Goal: Information Seeking & Learning: Learn about a topic

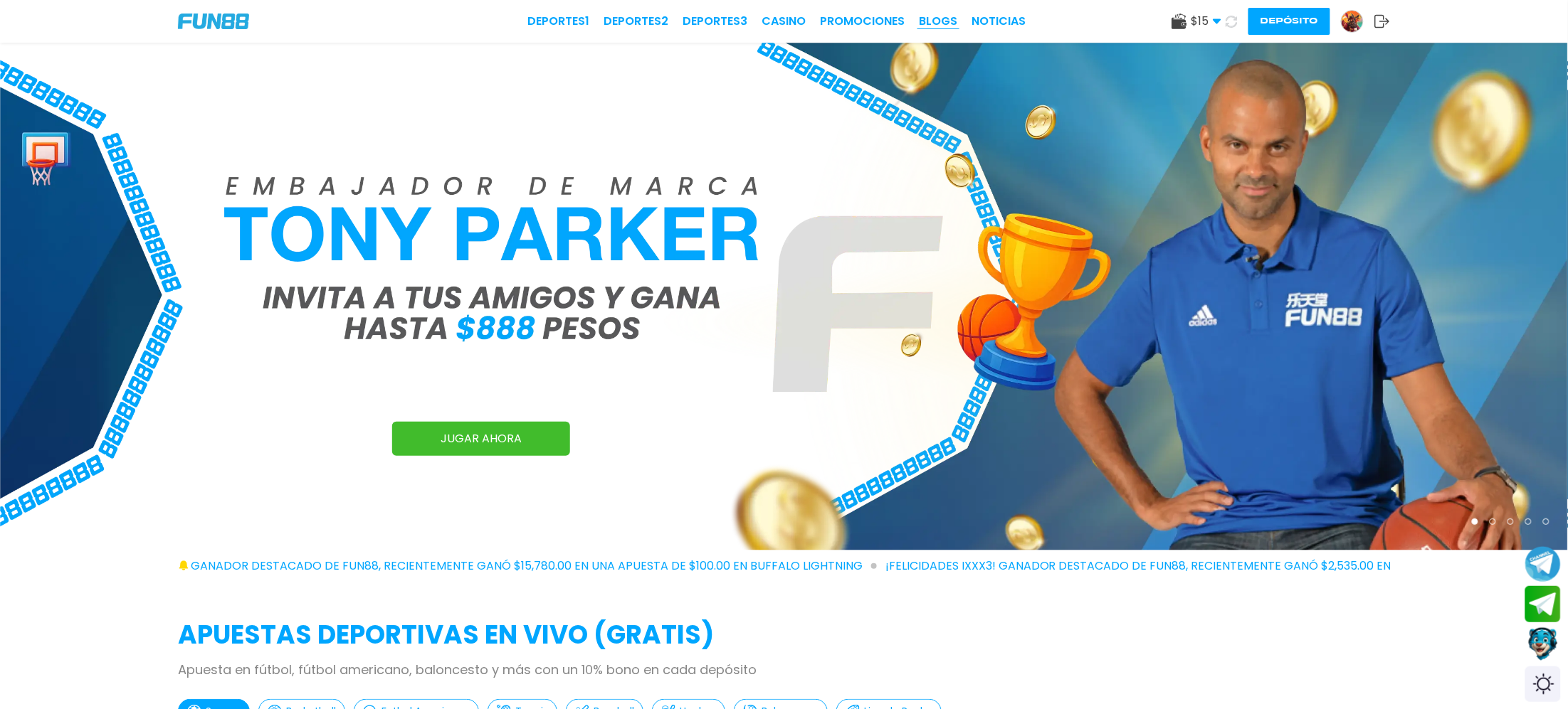
click at [926, 20] on link "BLOGS" at bounding box center [939, 21] width 38 height 17
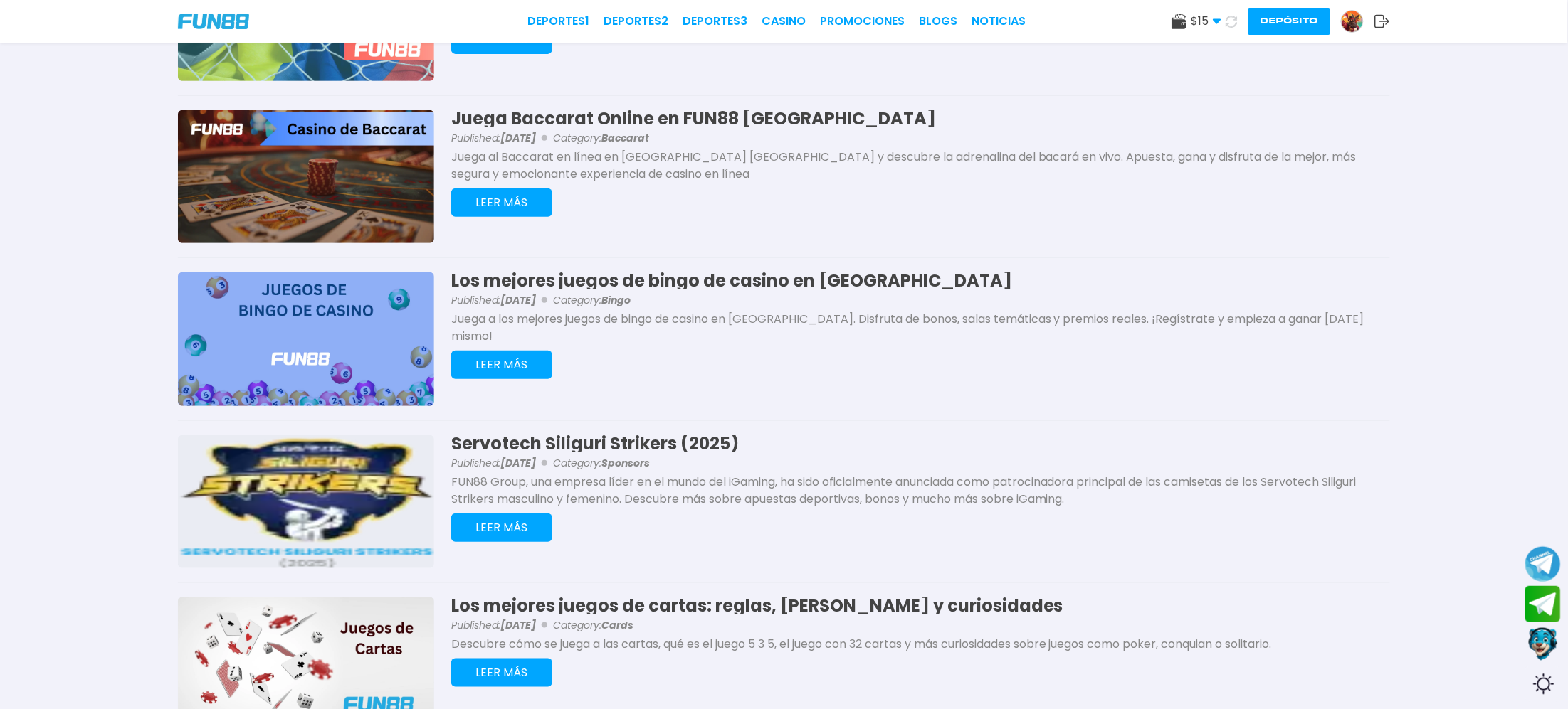
scroll to position [266, 0]
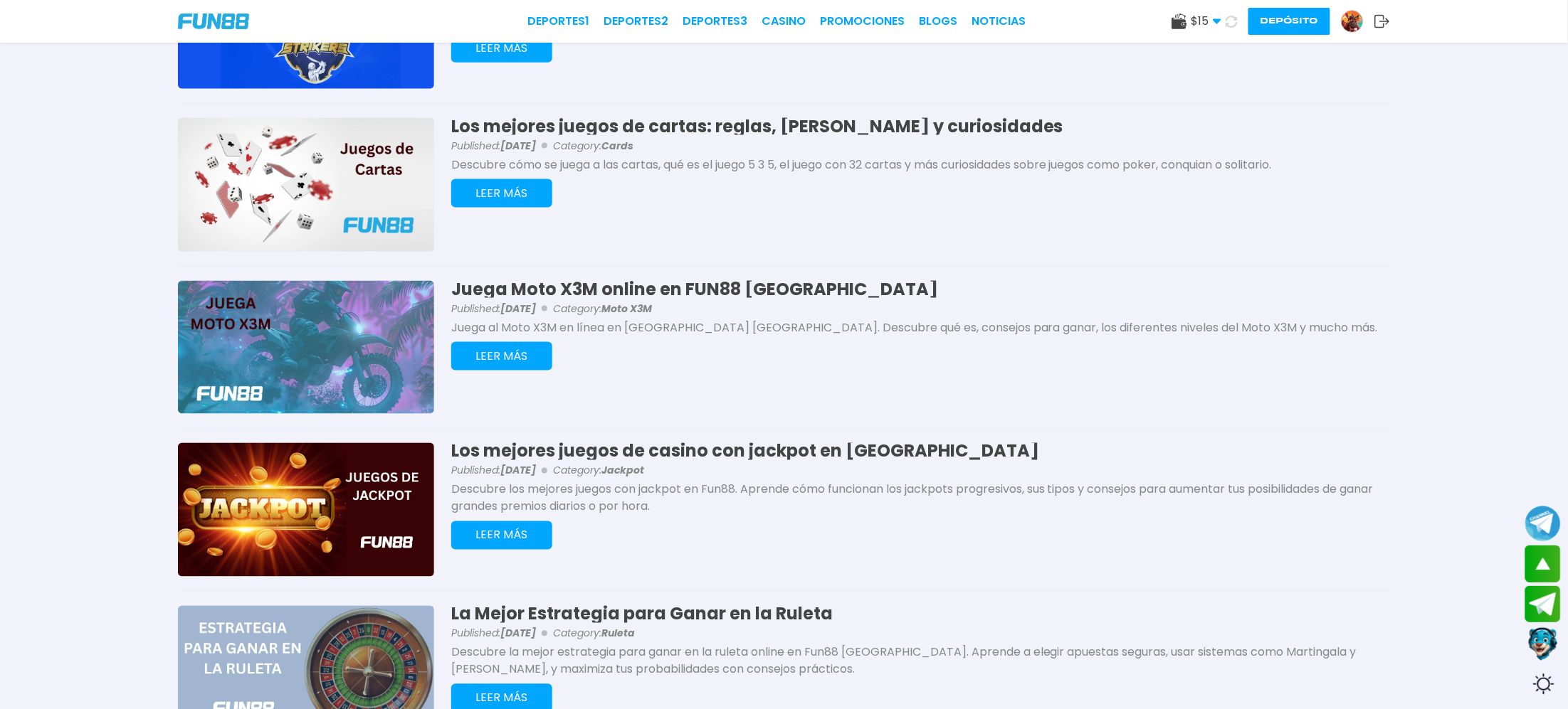
scroll to position [712, 0]
